Goal: Information Seeking & Learning: Find specific fact

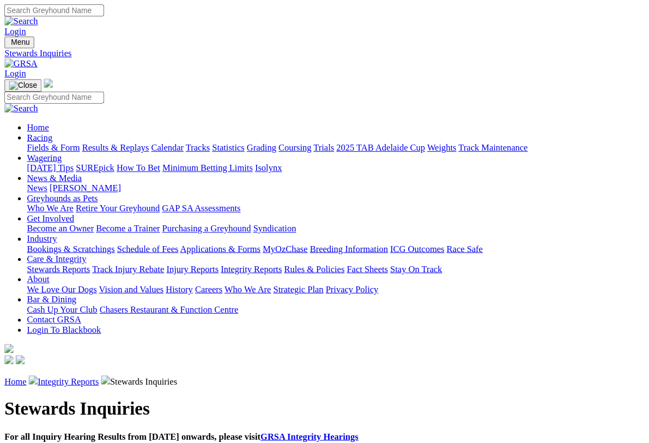
scroll to position [1, 0]
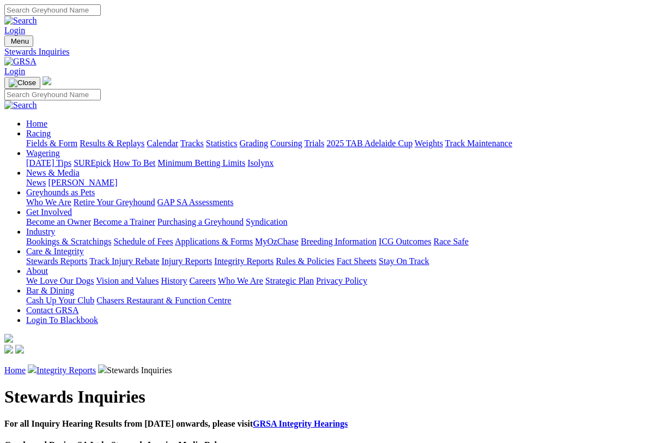
scroll to position [2, 0]
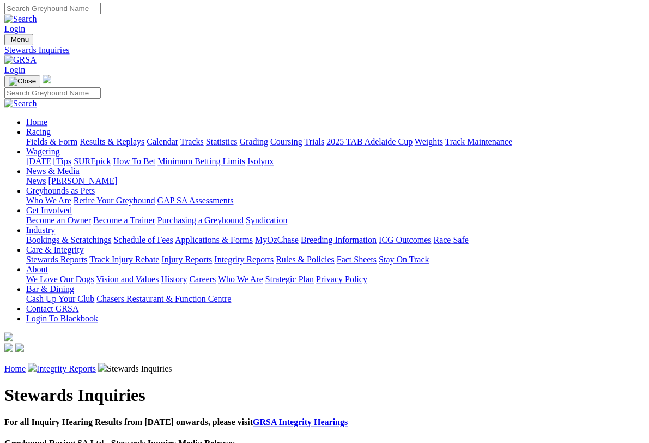
click at [79, 364] on link "Integrity Reports" at bounding box center [66, 368] width 59 height 9
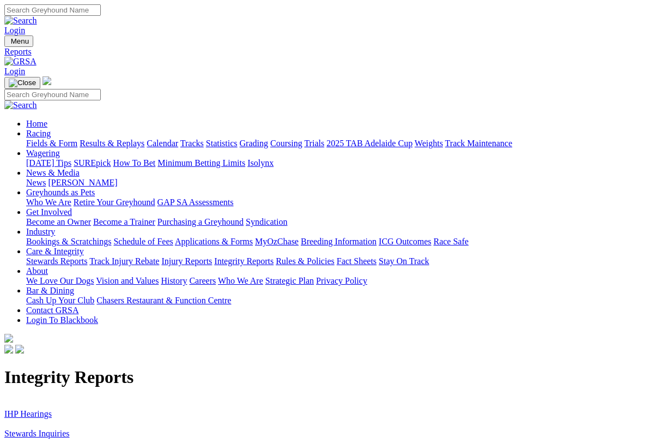
scroll to position [2, 0]
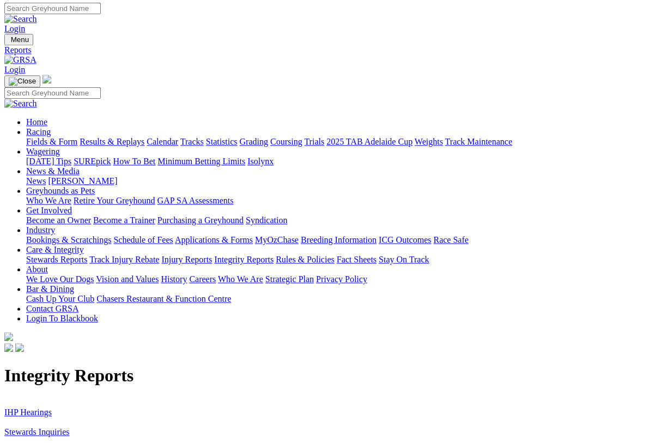
click at [33, 407] on link "IHP Hearings" at bounding box center [27, 411] width 47 height 9
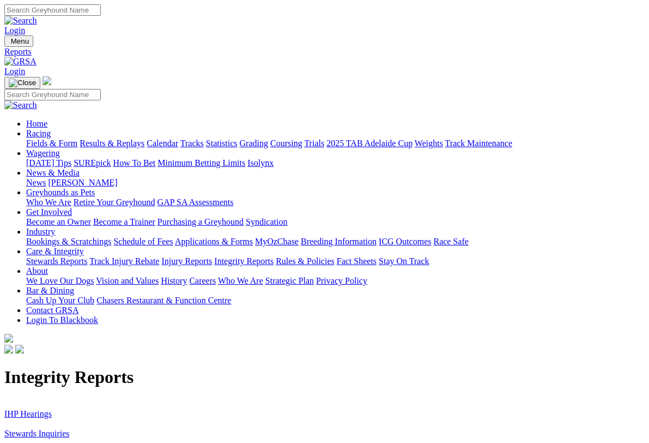
scroll to position [6, 0]
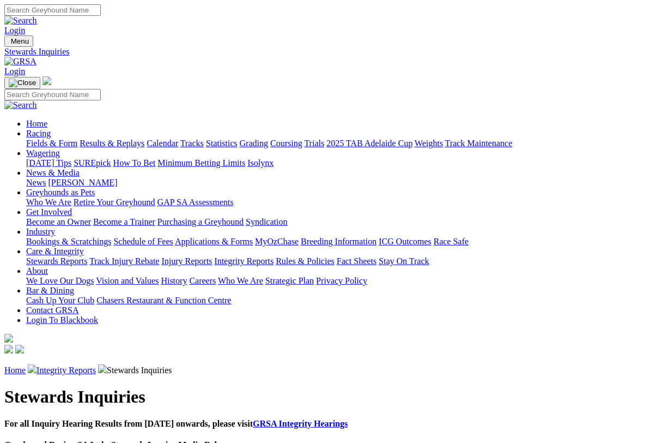
scroll to position [2, 0]
